Goal: Information Seeking & Learning: Check status

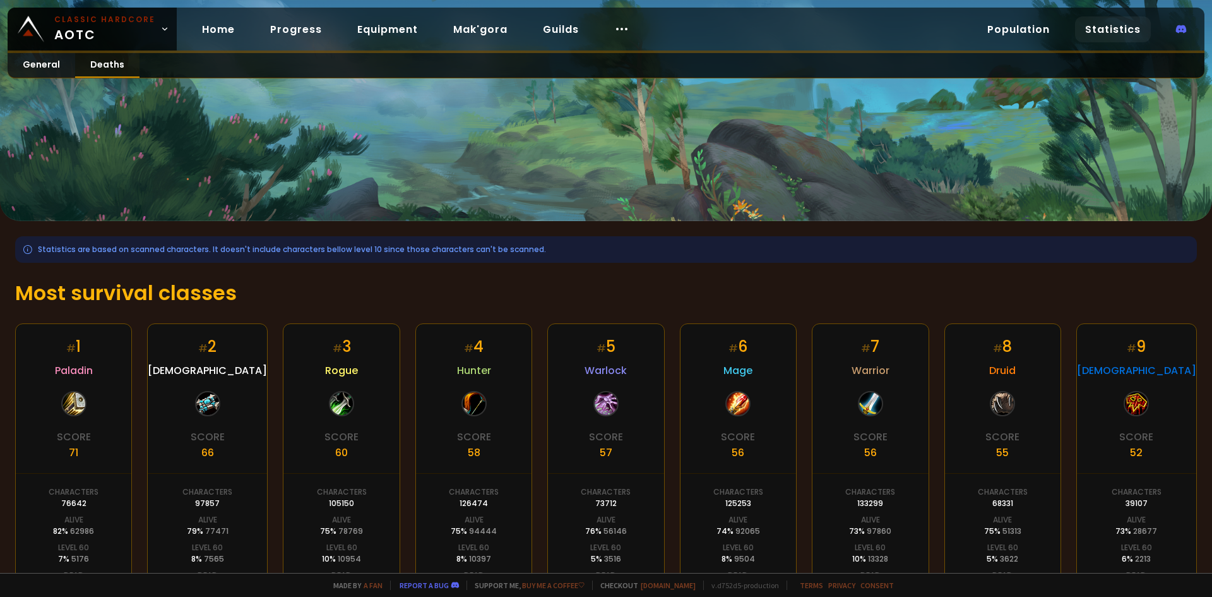
click at [112, 73] on link "Deaths" at bounding box center [107, 65] width 64 height 25
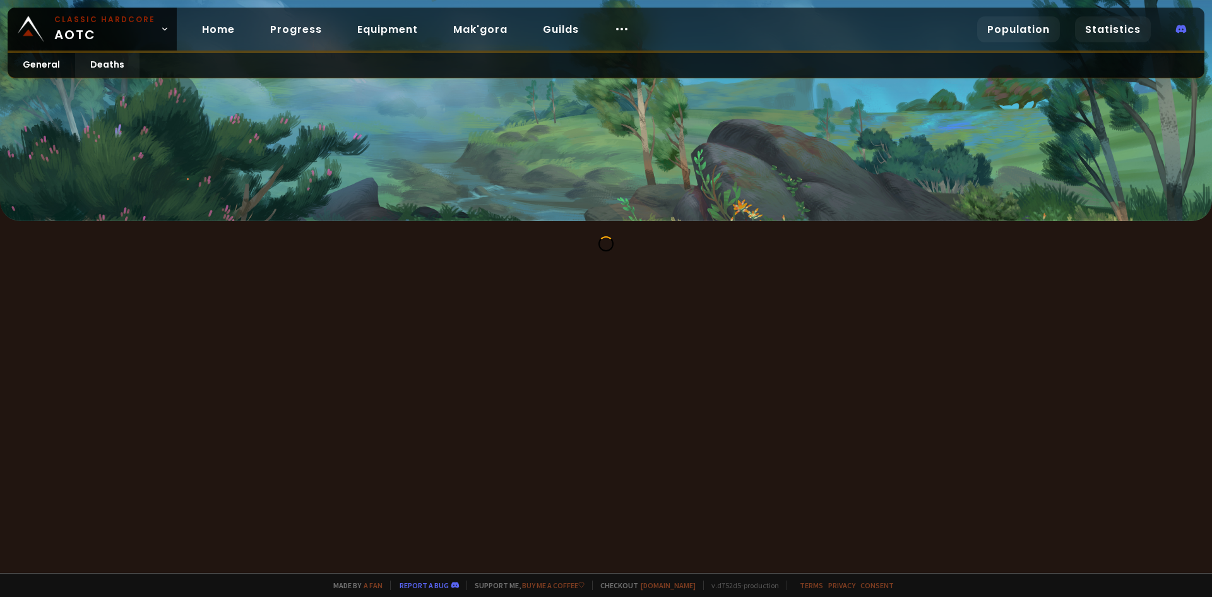
click at [1020, 29] on link "Population" at bounding box center [1018, 29] width 83 height 26
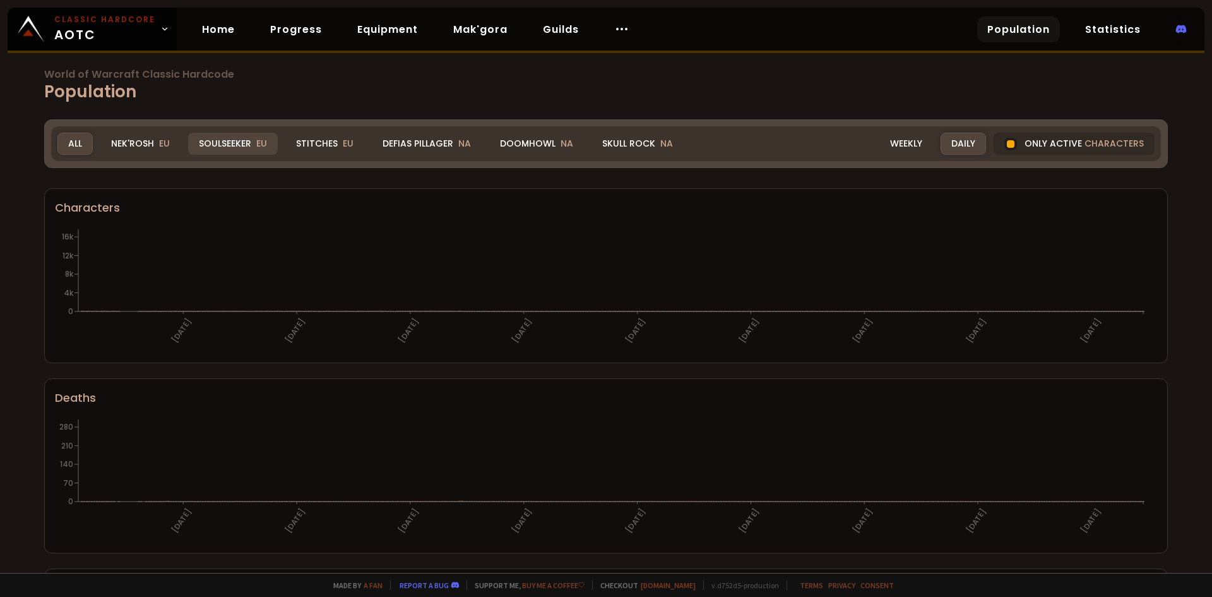
click at [222, 140] on div "Soulseeker EU" at bounding box center [233, 144] width 90 height 22
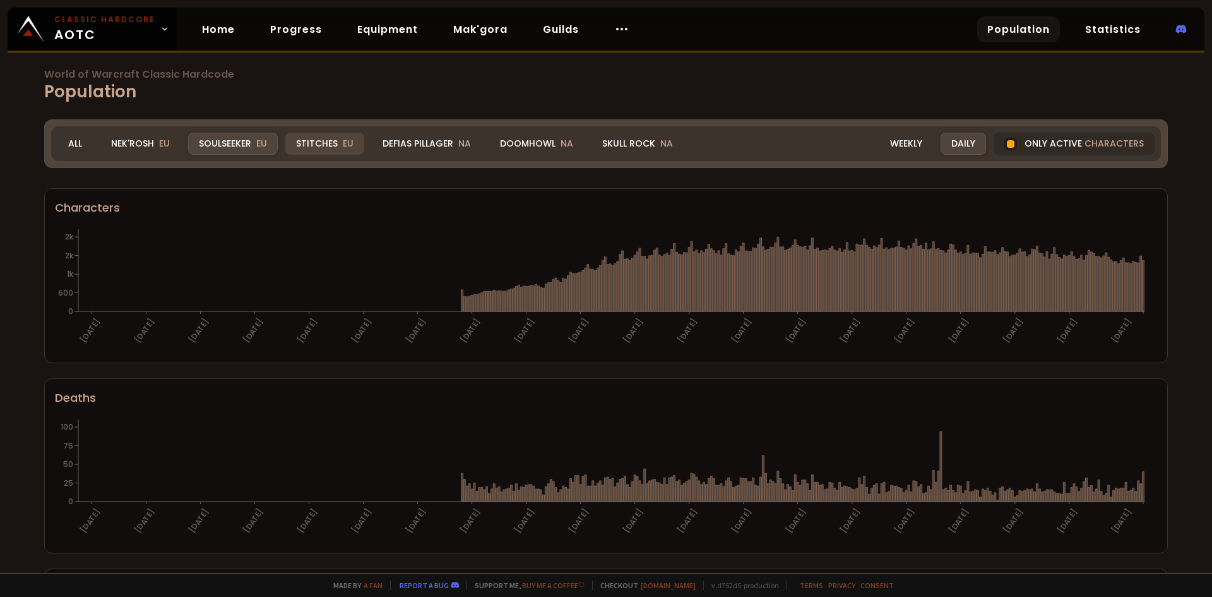
click at [311, 145] on div "Stitches EU" at bounding box center [324, 144] width 79 height 22
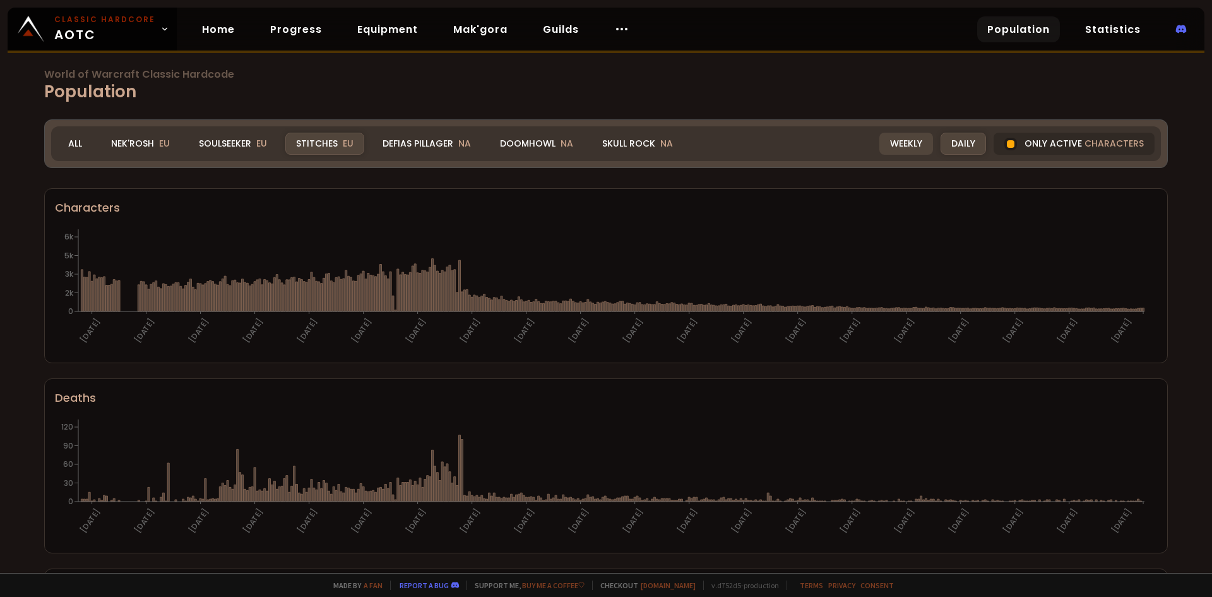
click at [912, 144] on div "Weekly" at bounding box center [907, 144] width 54 height 22
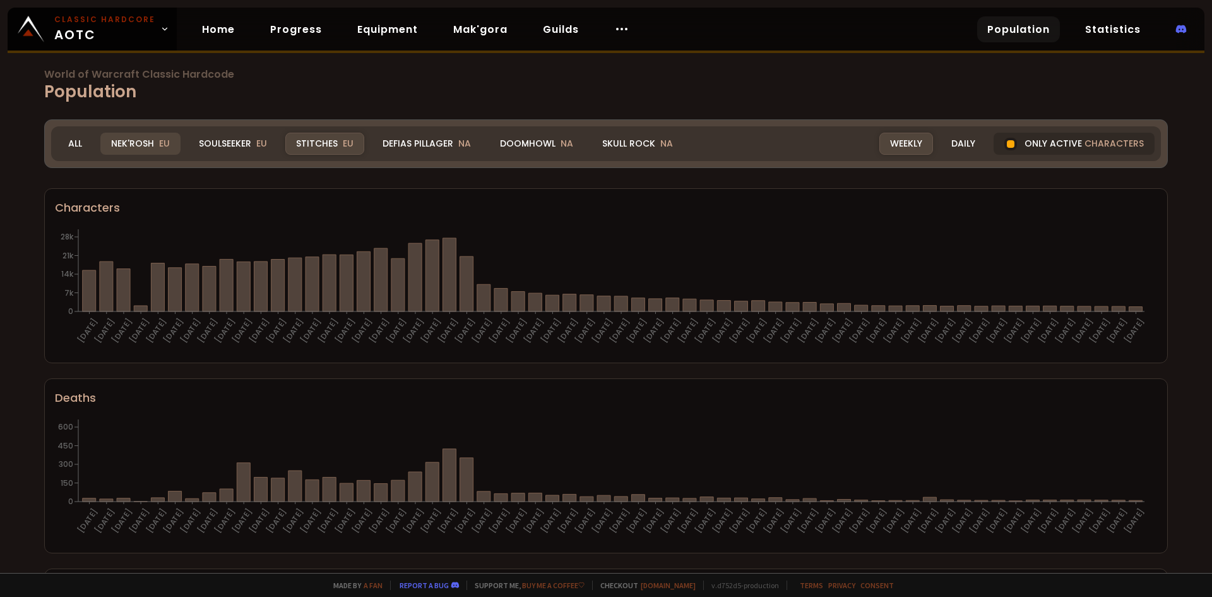
click at [136, 144] on div "Nek'Rosh EU" at bounding box center [140, 144] width 80 height 22
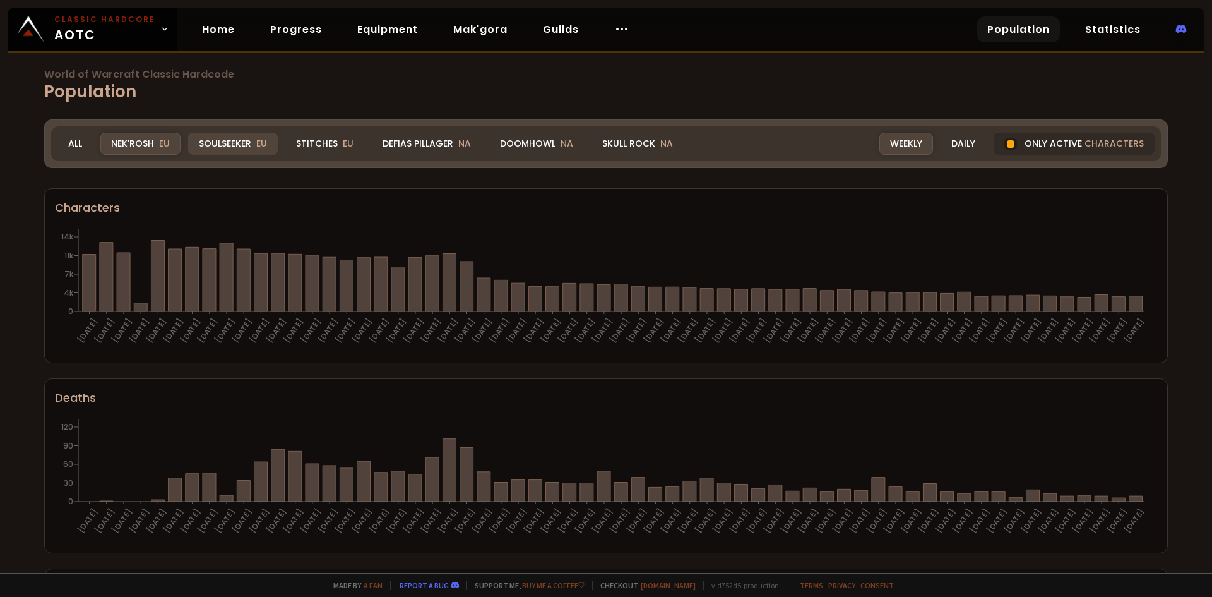
click at [248, 142] on div "Soulseeker EU" at bounding box center [233, 144] width 90 height 22
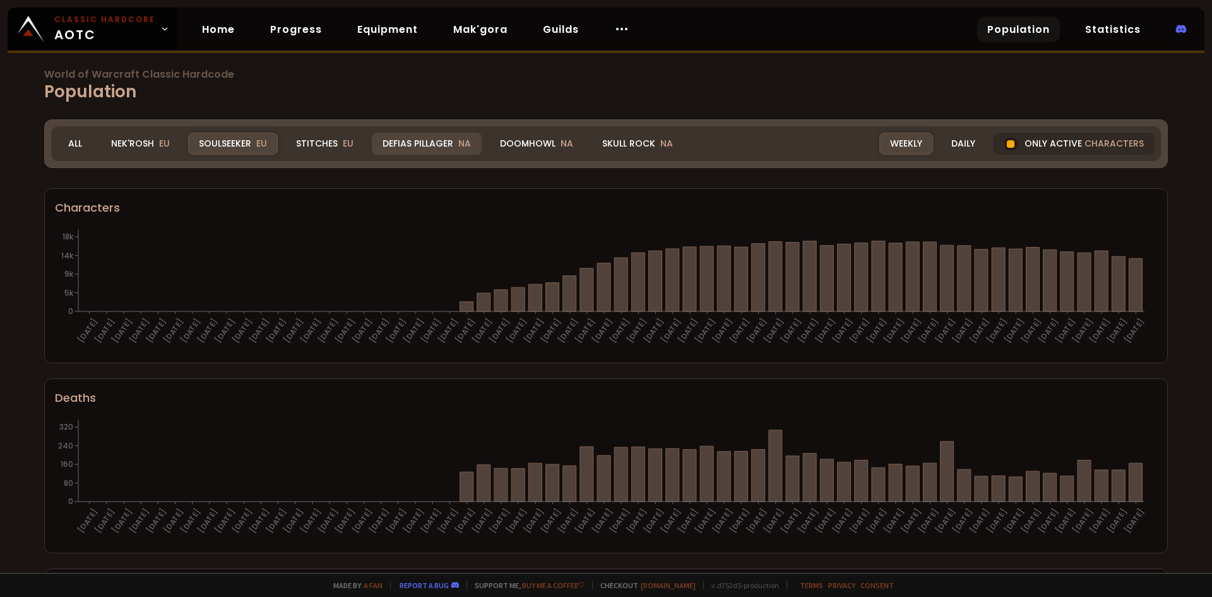
click at [395, 143] on div "Defias Pillager NA" at bounding box center [427, 144] width 110 height 22
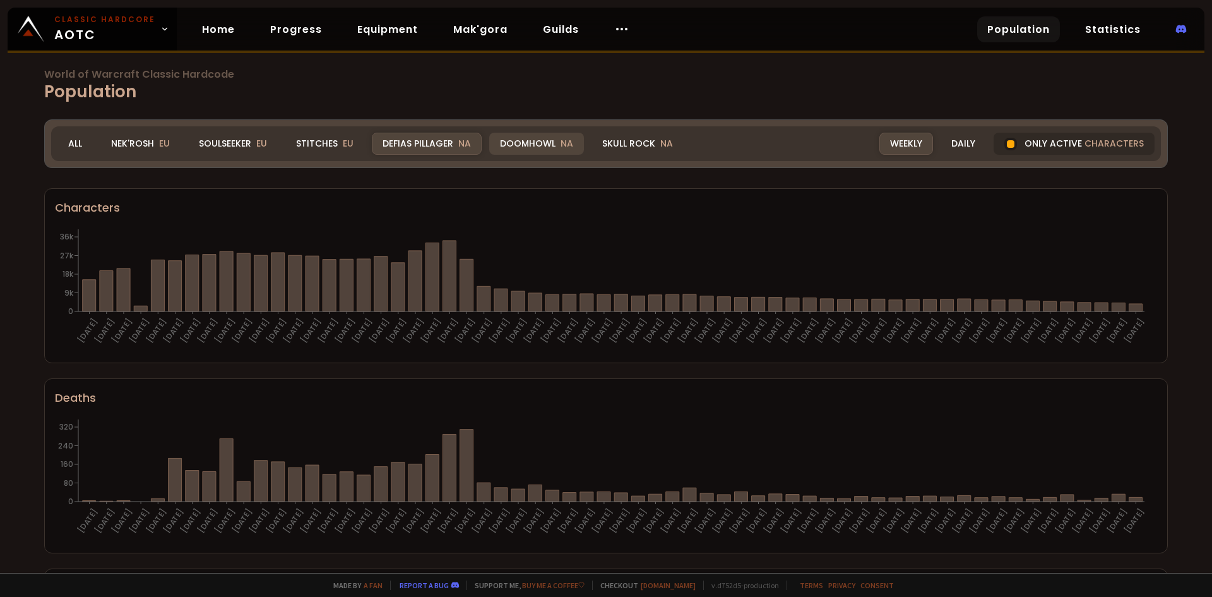
click at [531, 141] on div "Doomhowl NA" at bounding box center [536, 144] width 95 height 22
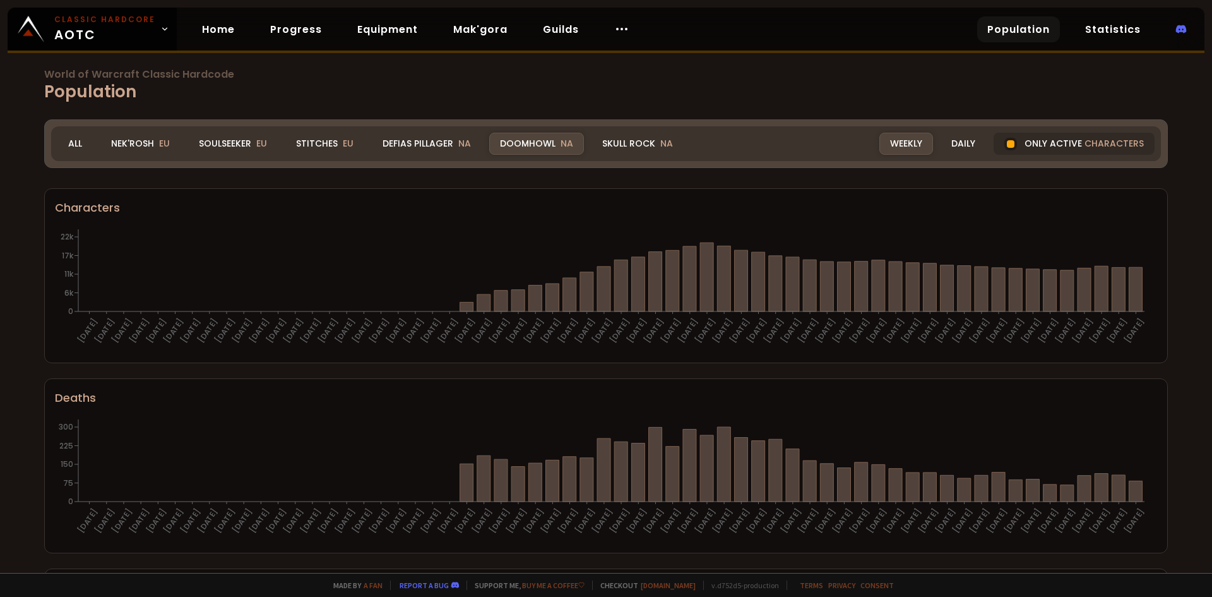
drag, startPoint x: 450, startPoint y: 306, endPoint x: 383, endPoint y: 122, distance: 195.0
click at [217, 29] on link "Home" at bounding box center [218, 29] width 53 height 26
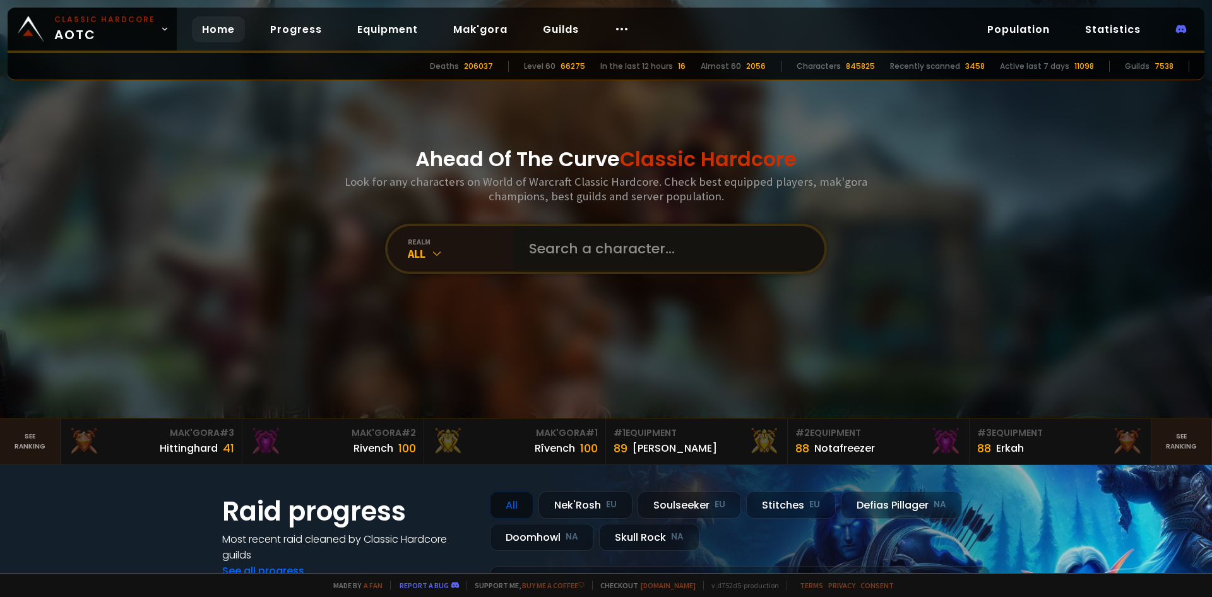
click at [644, 258] on input "text" at bounding box center [666, 248] width 288 height 45
type input "Infudar"
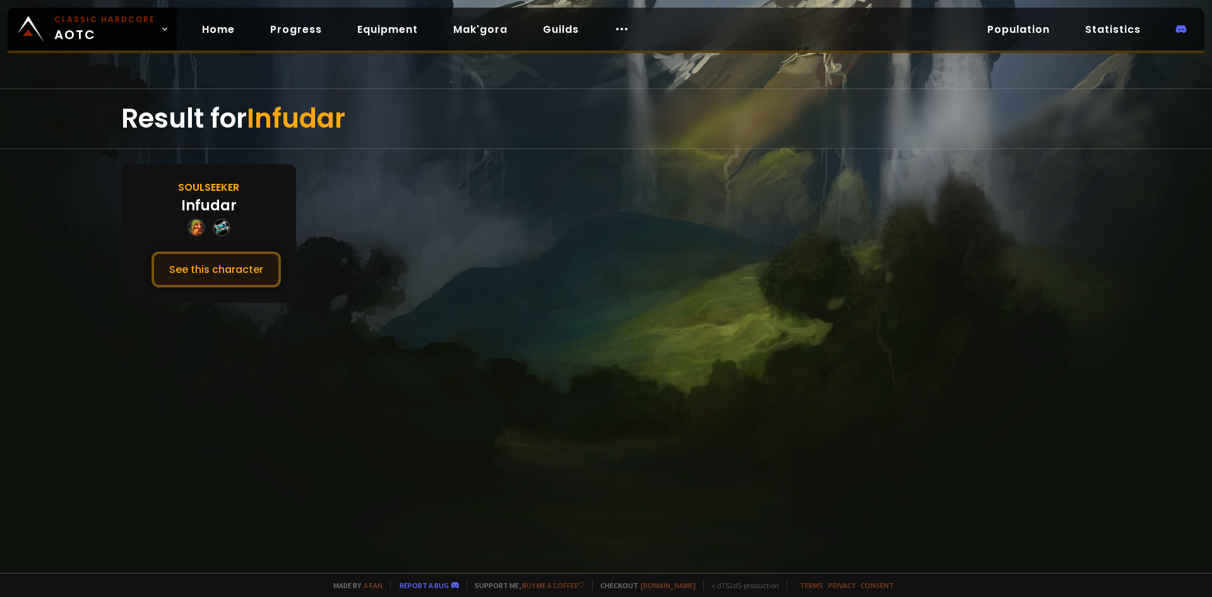
click at [232, 265] on button "See this character" at bounding box center [216, 269] width 129 height 36
